Goal: Task Accomplishment & Management: Use online tool/utility

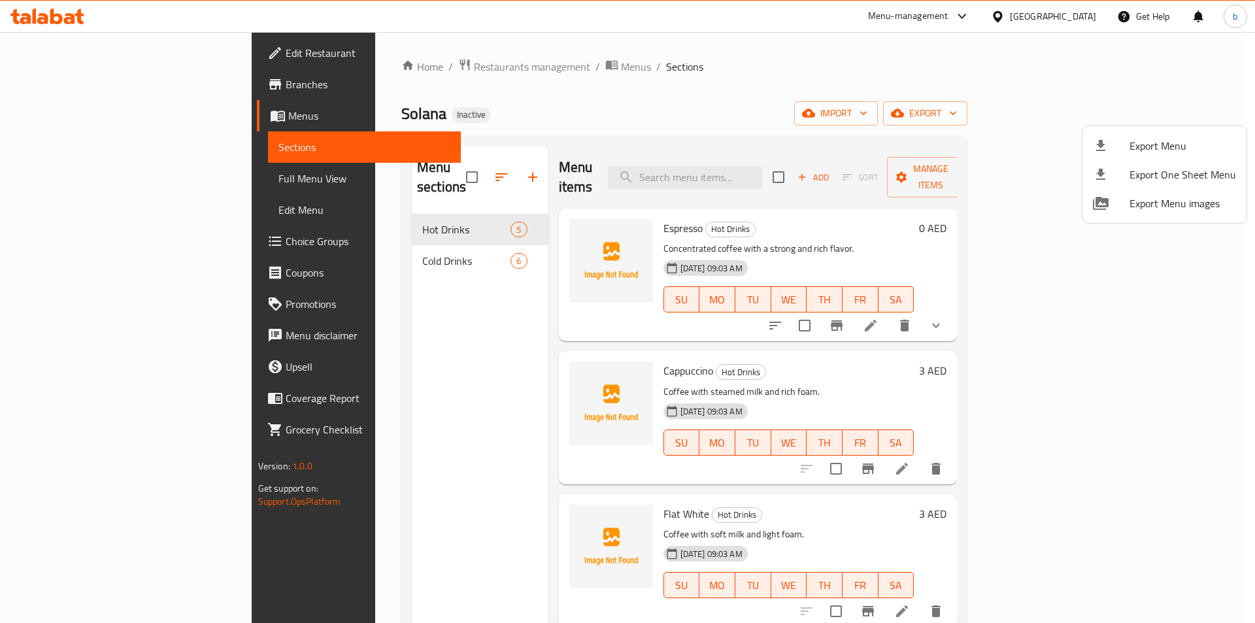
click at [58, 106] on div at bounding box center [627, 311] width 1255 height 623
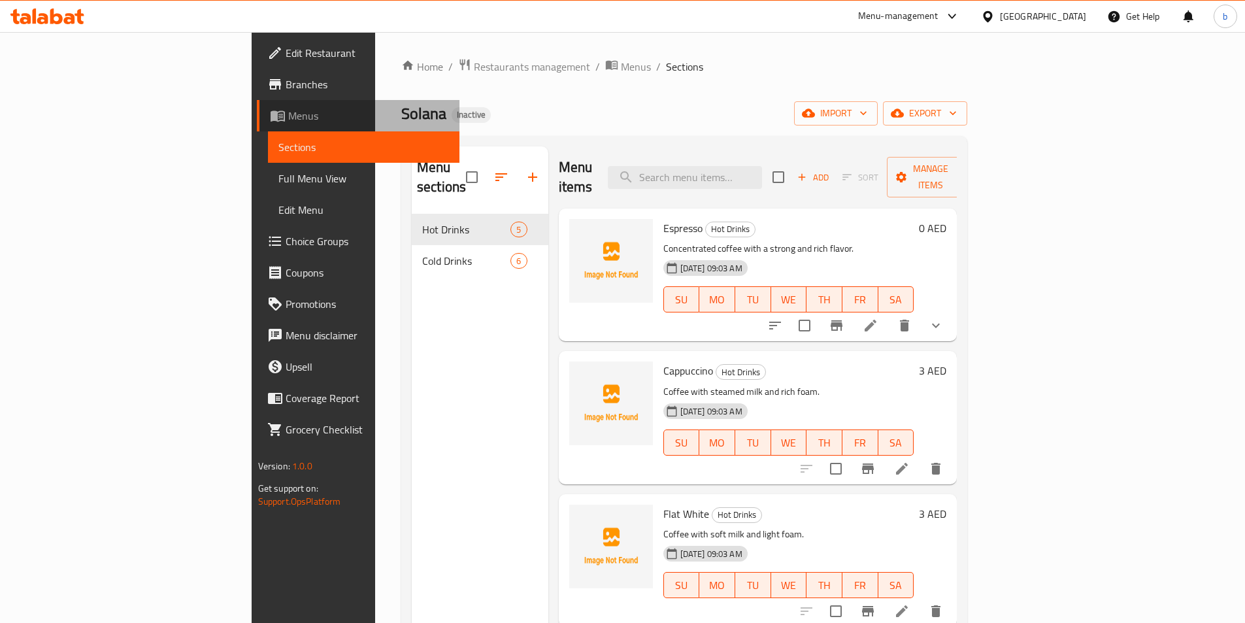
click at [288, 116] on span "Menus" at bounding box center [368, 116] width 161 height 16
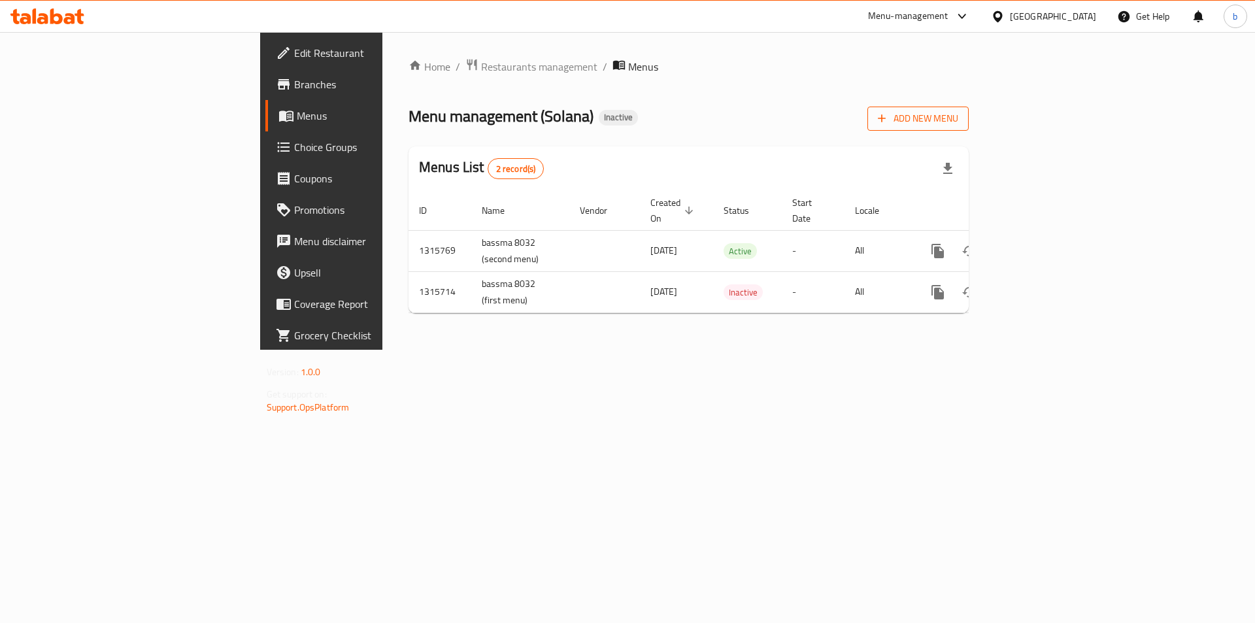
click at [958, 124] on span "Add New Menu" at bounding box center [918, 118] width 80 height 16
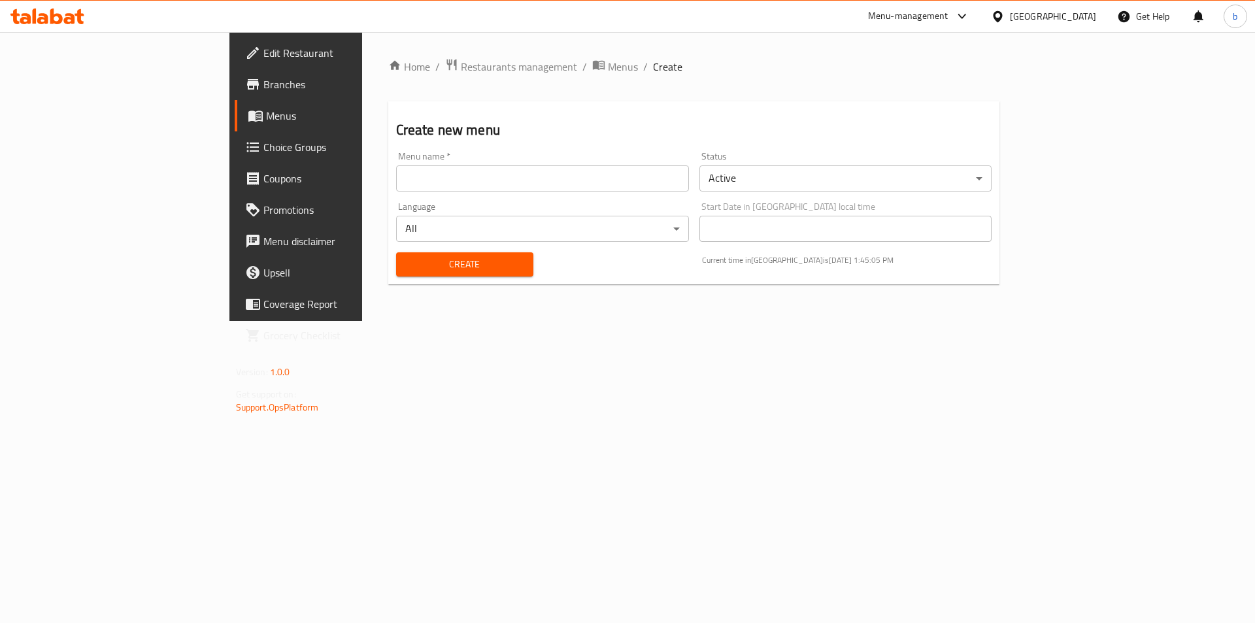
click at [497, 184] on input "text" at bounding box center [542, 178] width 293 height 26
type input "bassma 8032( third menu)"
click at [424, 254] on button "Create" at bounding box center [464, 264] width 137 height 24
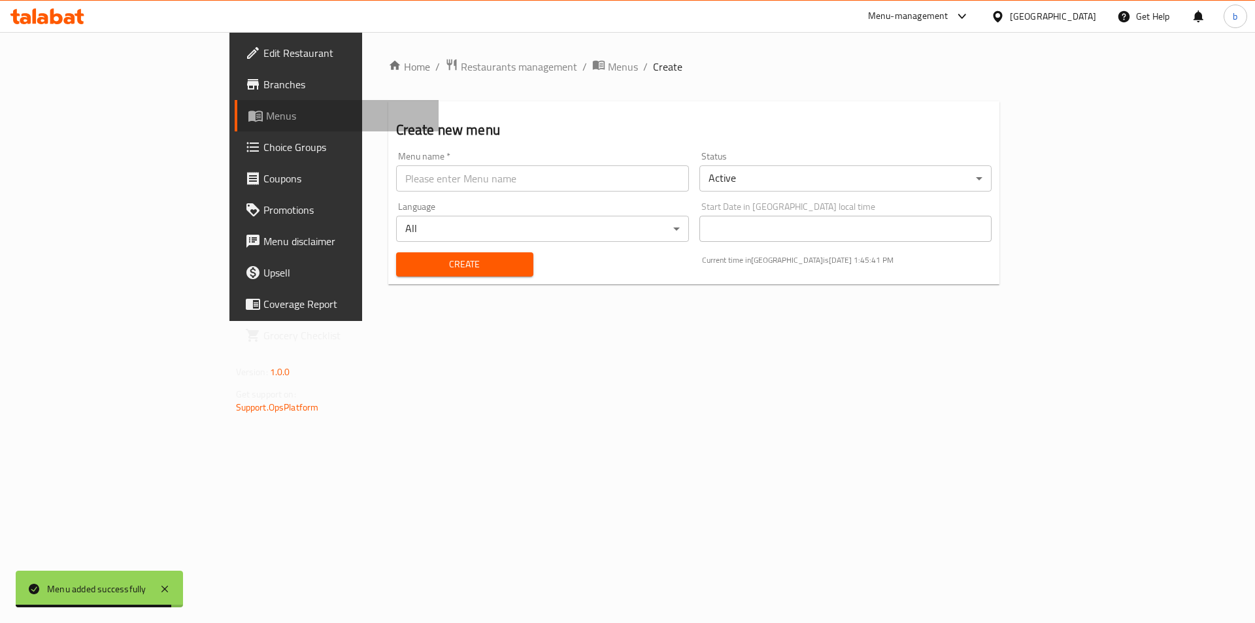
click at [266, 115] on span "Menus" at bounding box center [347, 116] width 163 height 16
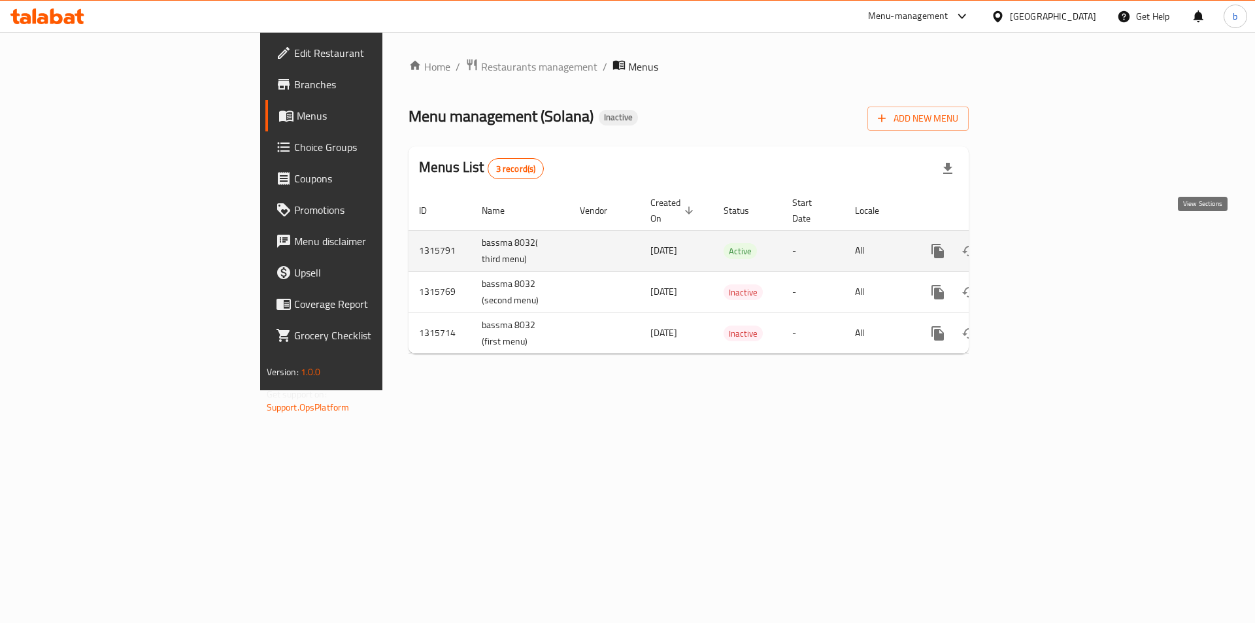
click at [1040, 243] on icon "enhanced table" at bounding box center [1032, 251] width 16 height 16
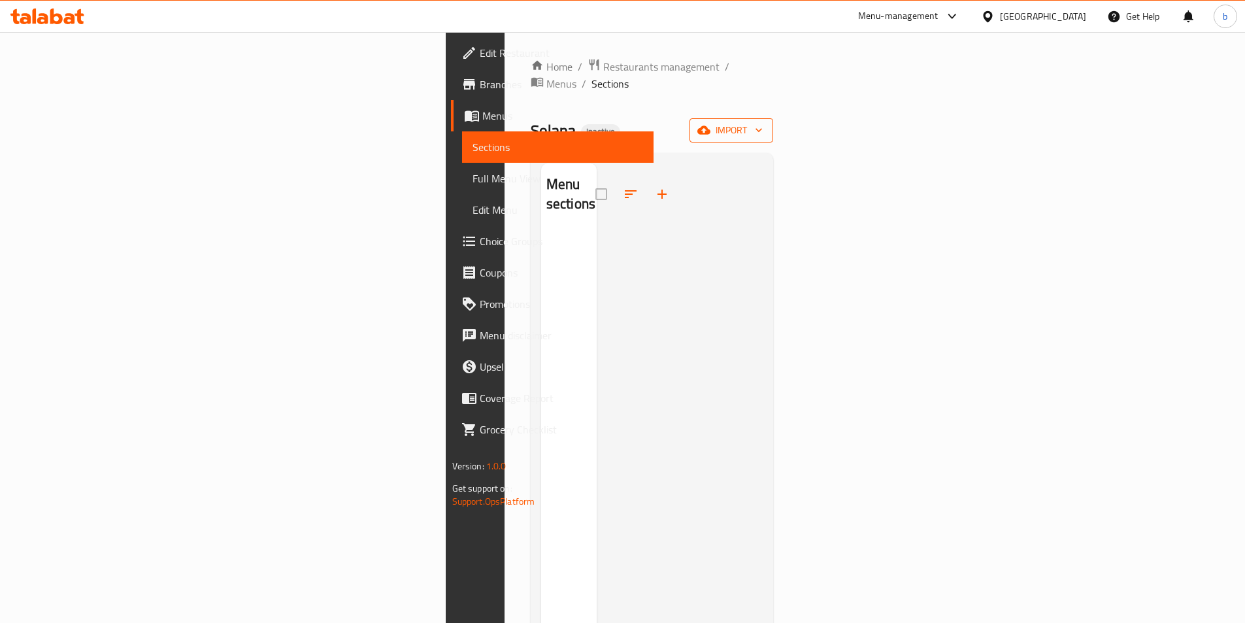
click at [763, 122] on span "import" at bounding box center [731, 130] width 63 height 16
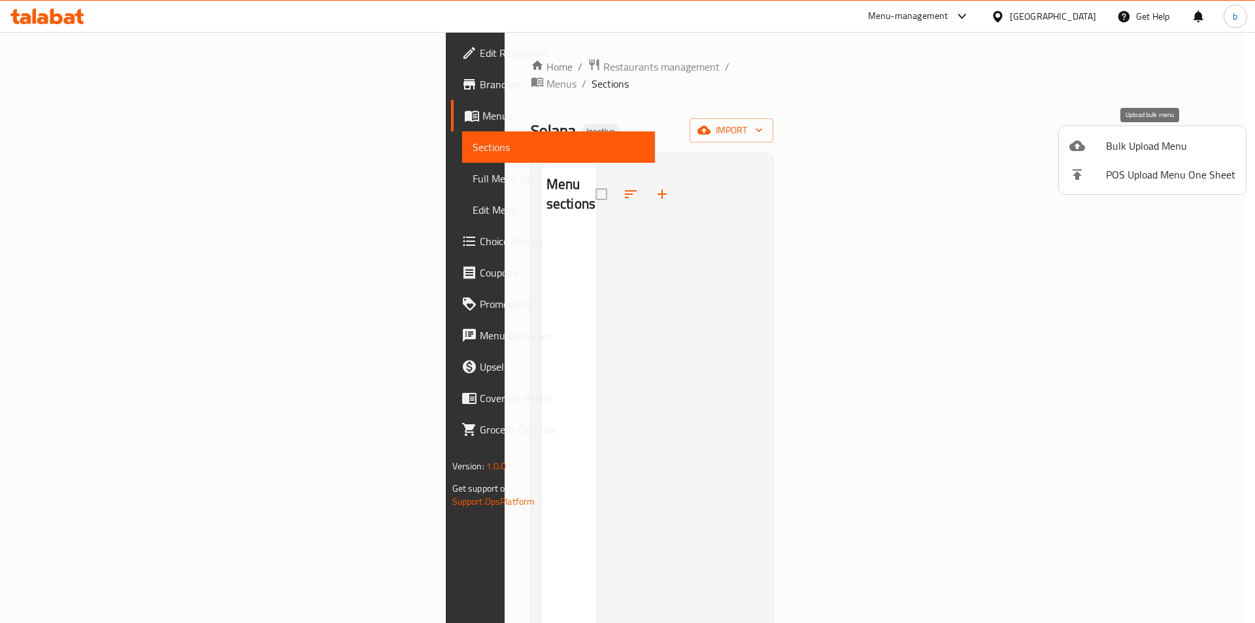
click at [1115, 149] on span "Bulk Upload Menu" at bounding box center [1170, 146] width 129 height 16
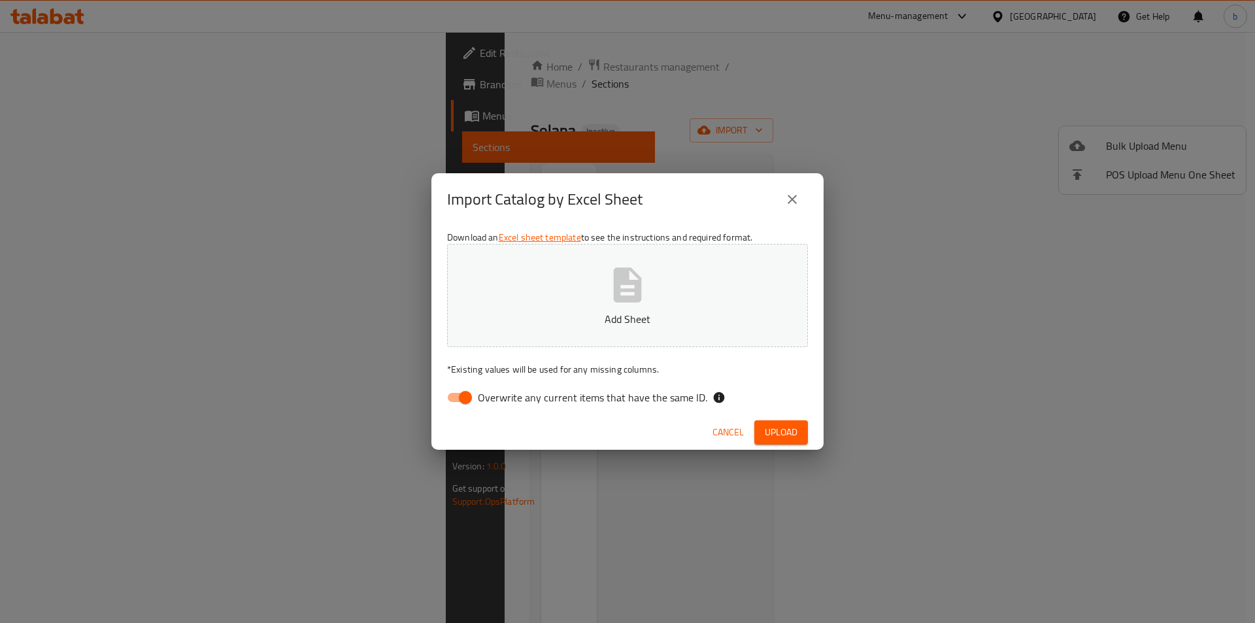
click at [461, 393] on input "Overwrite any current items that have the same ID." at bounding box center [465, 397] width 75 height 25
checkbox input "false"
click at [594, 308] on button "Add Sheet" at bounding box center [627, 295] width 361 height 103
click at [766, 433] on span "Upload" at bounding box center [781, 432] width 33 height 16
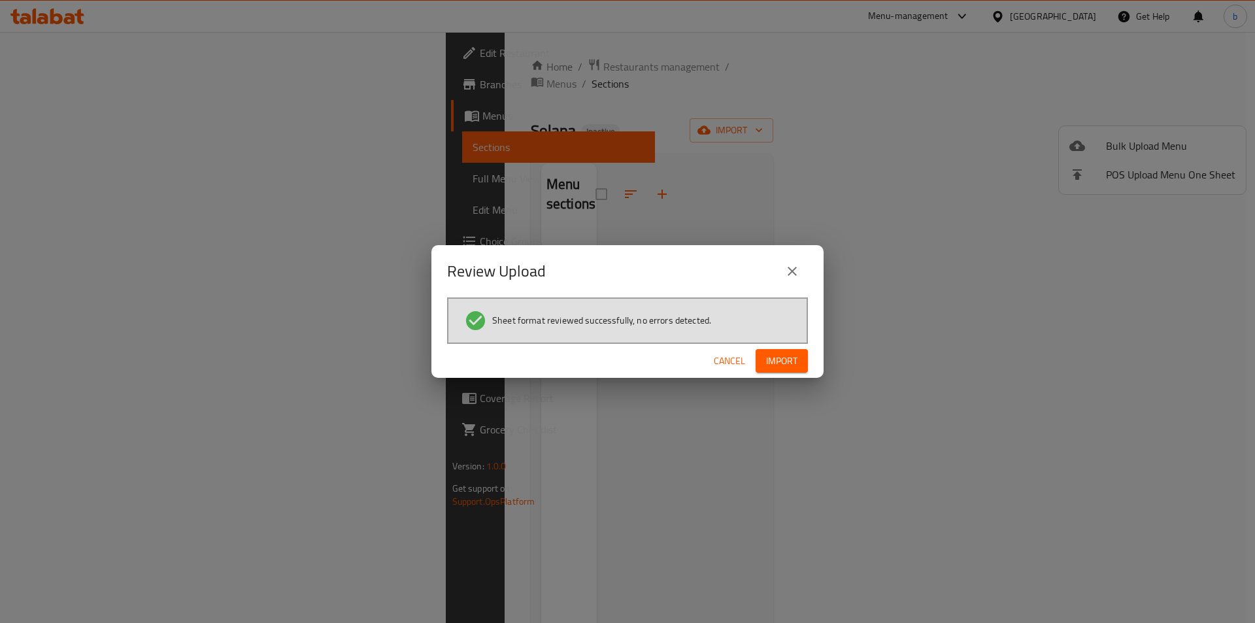
click at [772, 368] on span "Import" at bounding box center [781, 361] width 31 height 16
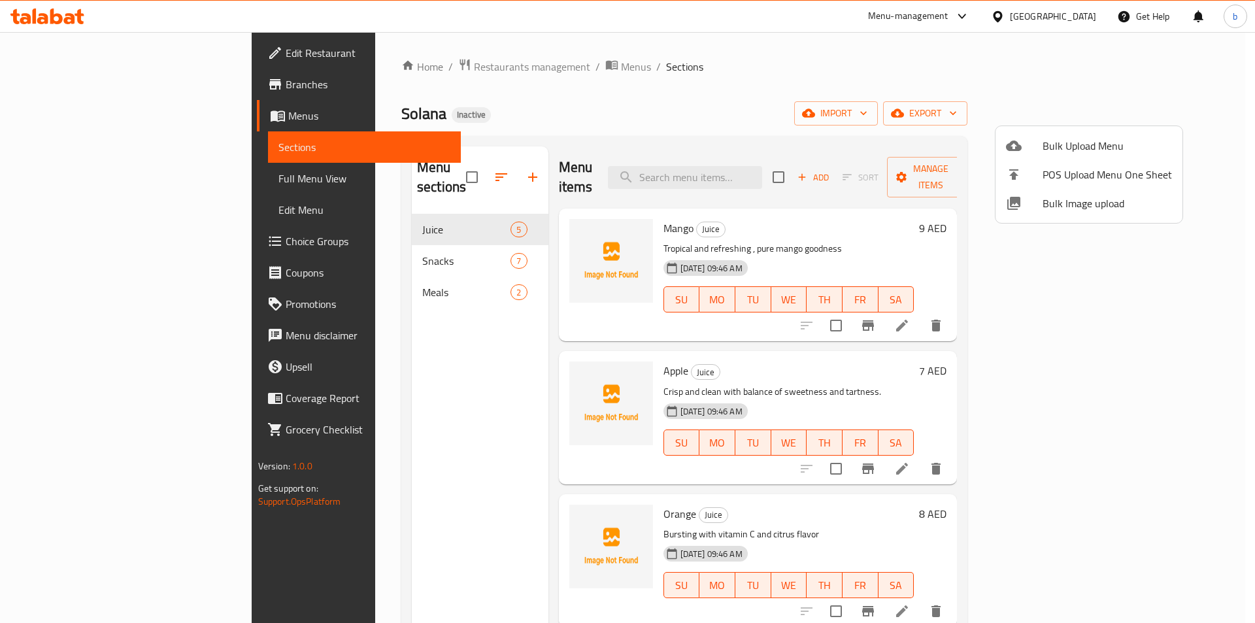
click at [684, 69] on div at bounding box center [627, 311] width 1255 height 623
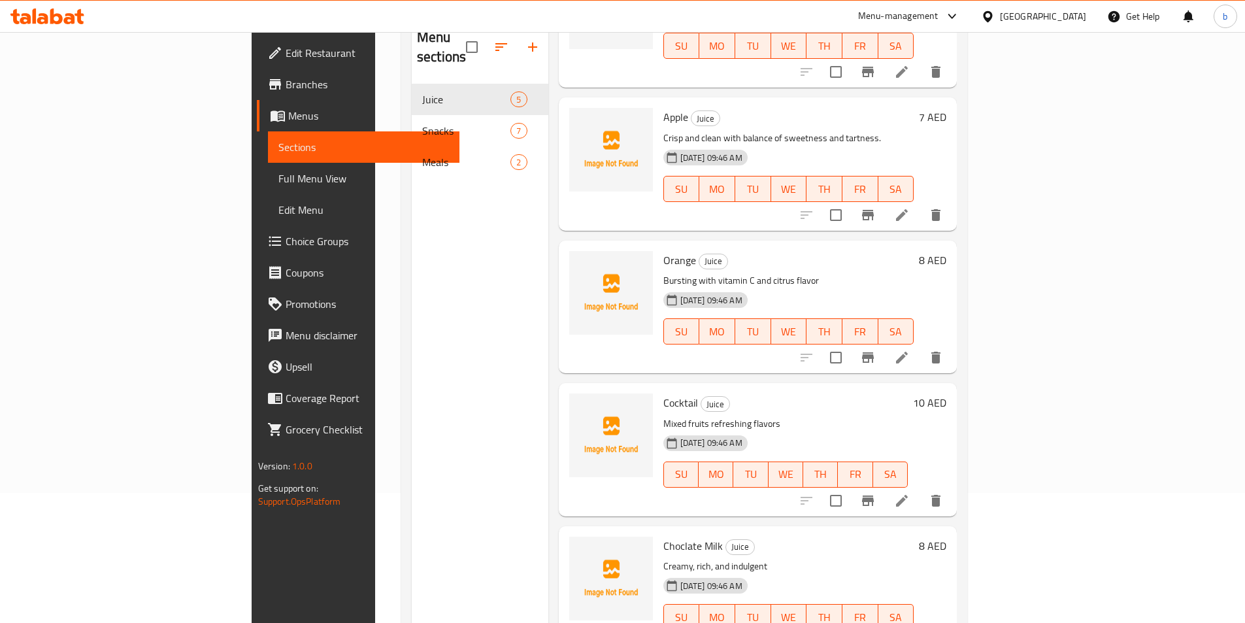
scroll to position [131, 0]
click at [278, 186] on span "Full Menu View" at bounding box center [363, 179] width 171 height 16
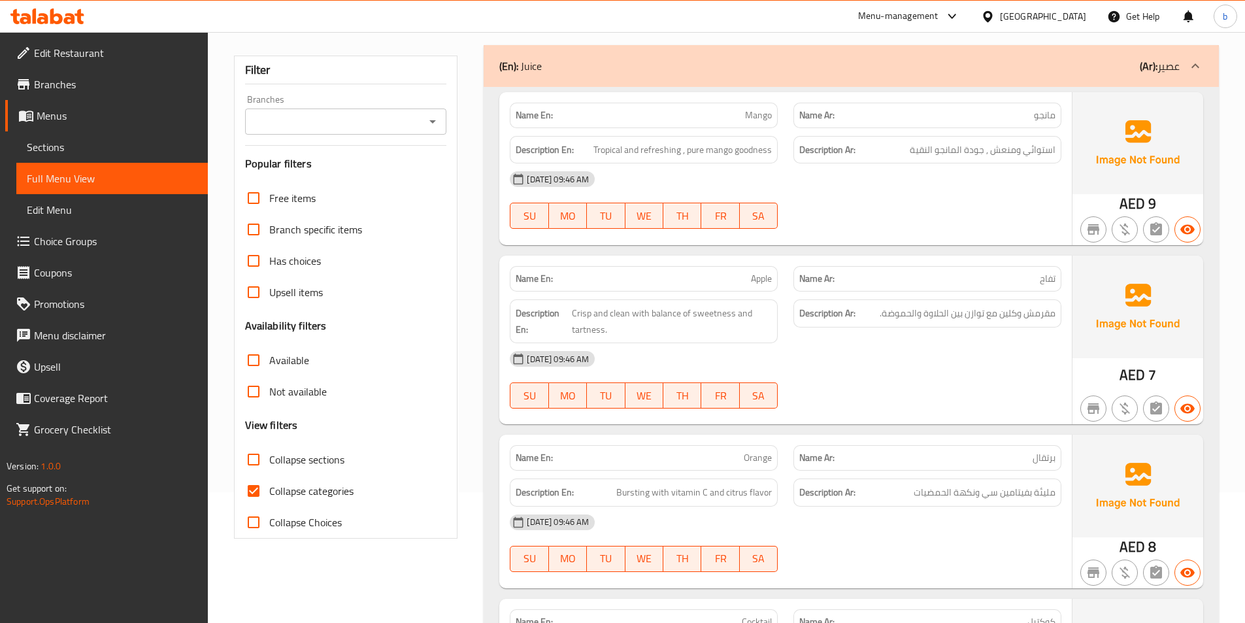
click at [259, 484] on input "Collapse categories" at bounding box center [253, 490] width 31 height 31
checkbox input "false"
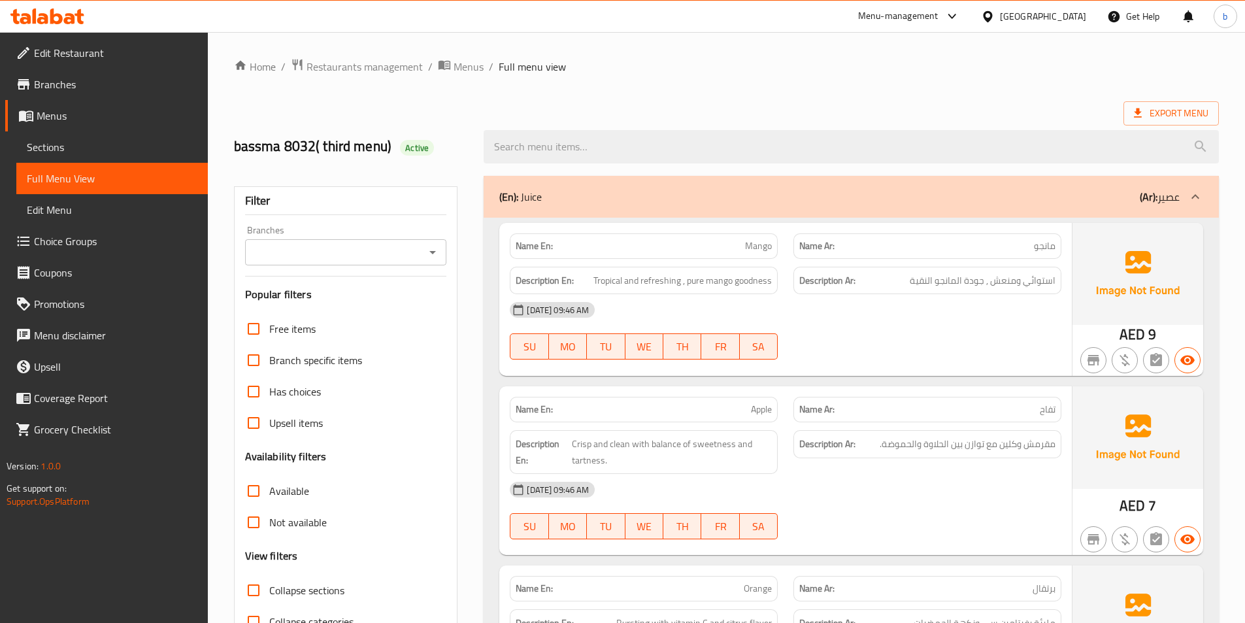
click at [42, 155] on span "Sections" at bounding box center [112, 147] width 171 height 16
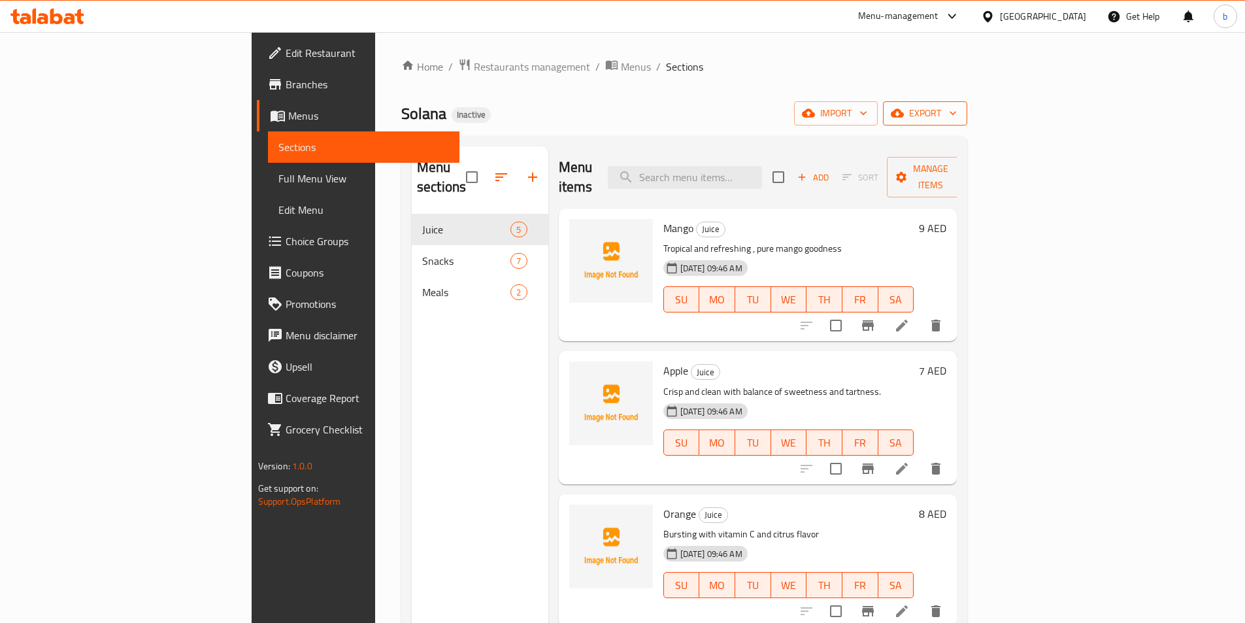
click at [957, 116] on span "export" at bounding box center [925, 113] width 63 height 16
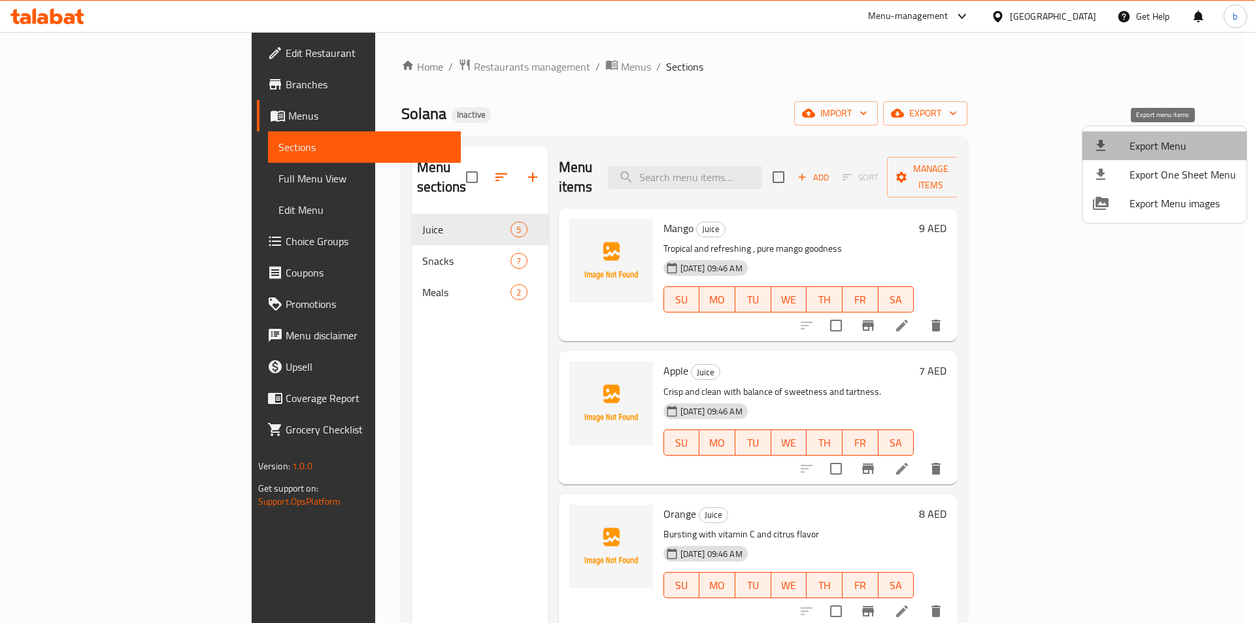
click at [1178, 143] on span "Export Menu" at bounding box center [1182, 146] width 107 height 16
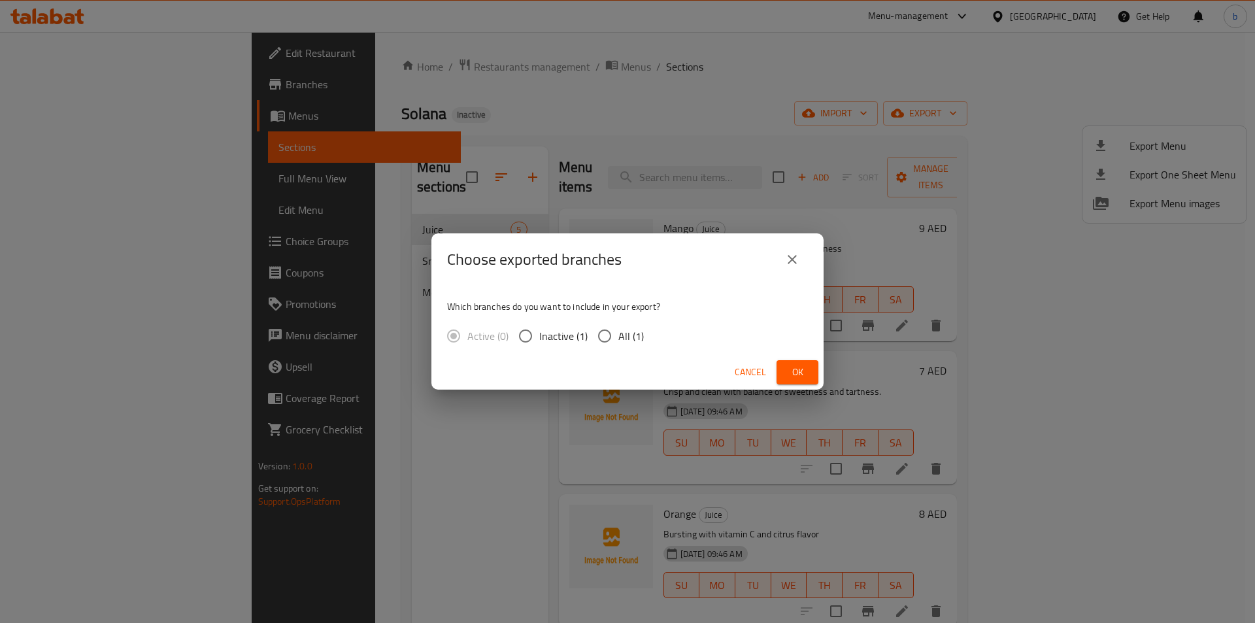
click at [605, 339] on input "All (1)" at bounding box center [604, 335] width 27 height 27
radio input "true"
click at [791, 373] on span "Ok" at bounding box center [797, 372] width 21 height 16
